Goal: Navigation & Orientation: Find specific page/section

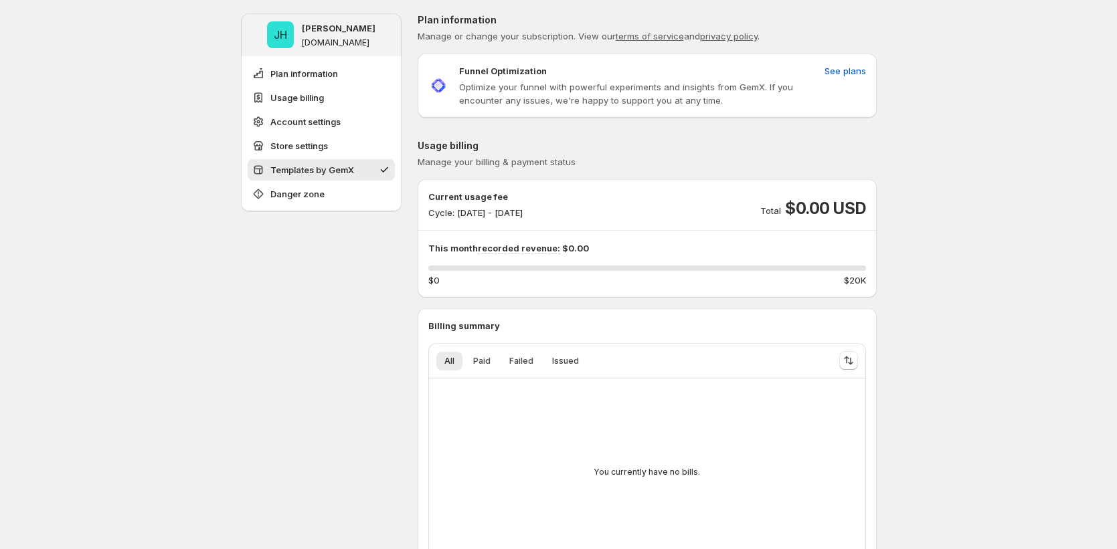
scroll to position [1017, 0]
